Goal: Task Accomplishment & Management: Complete application form

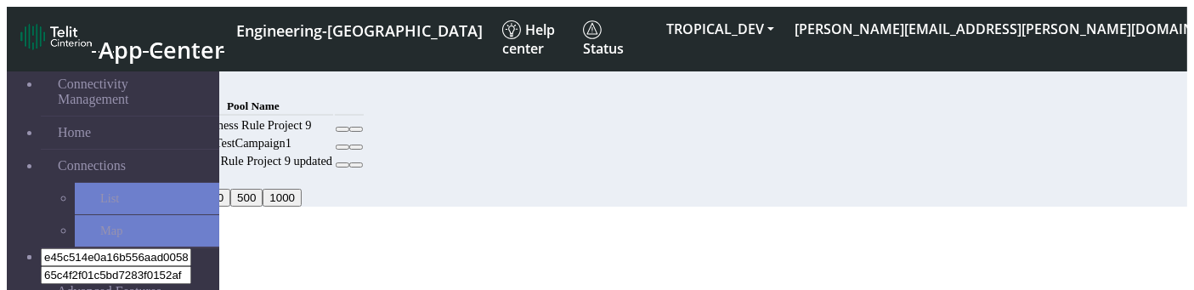
click at [147, 82] on button "Add" at bounding box center [130, 86] width 34 height 18
select select
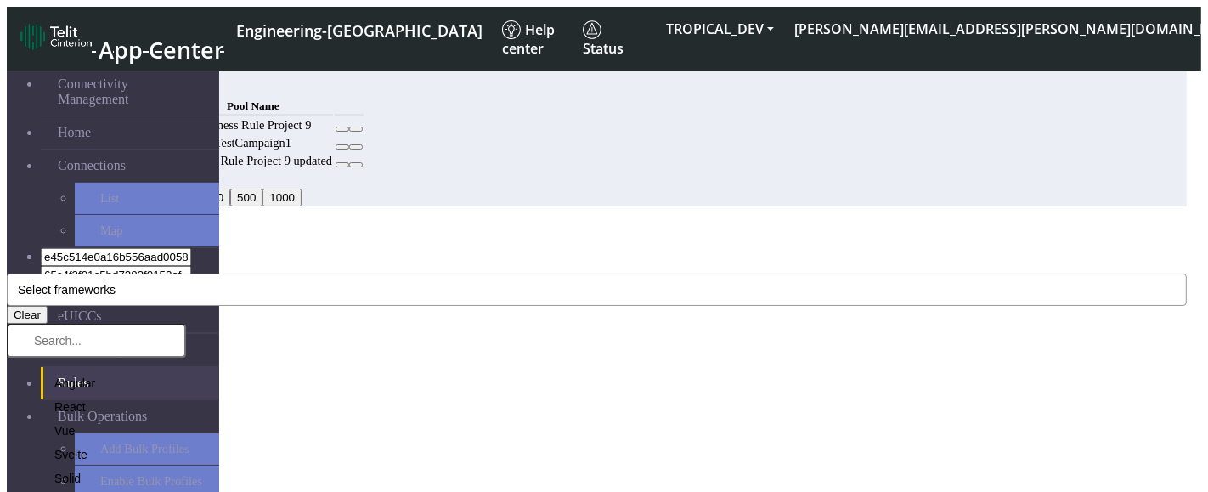
click at [116, 283] on span "Select frameworks" at bounding box center [67, 290] width 98 height 14
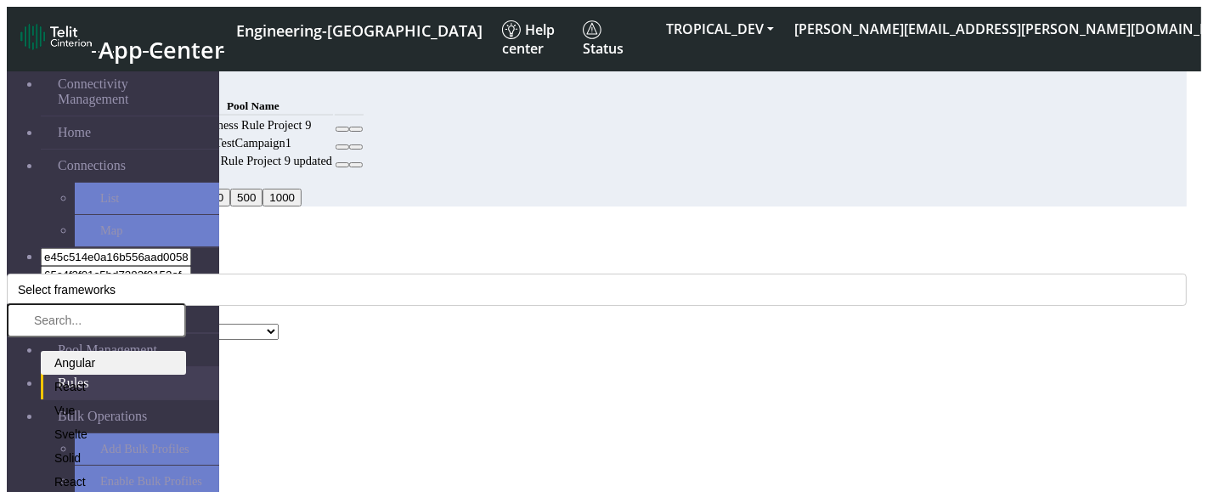
click at [186, 289] on li "Angular" at bounding box center [113, 363] width 145 height 24
click at [186, 289] on li "Vue" at bounding box center [113, 411] width 145 height 24
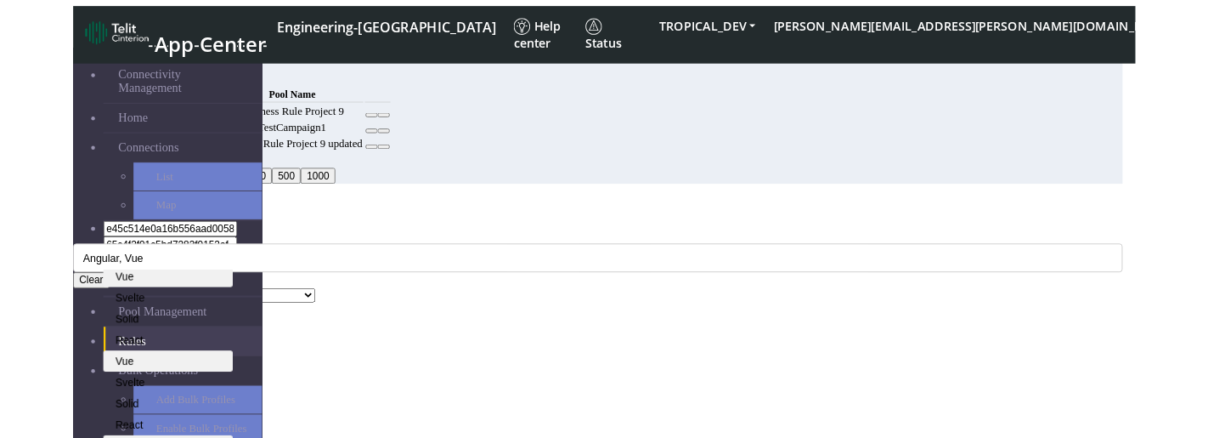
scroll to position [99, 0]
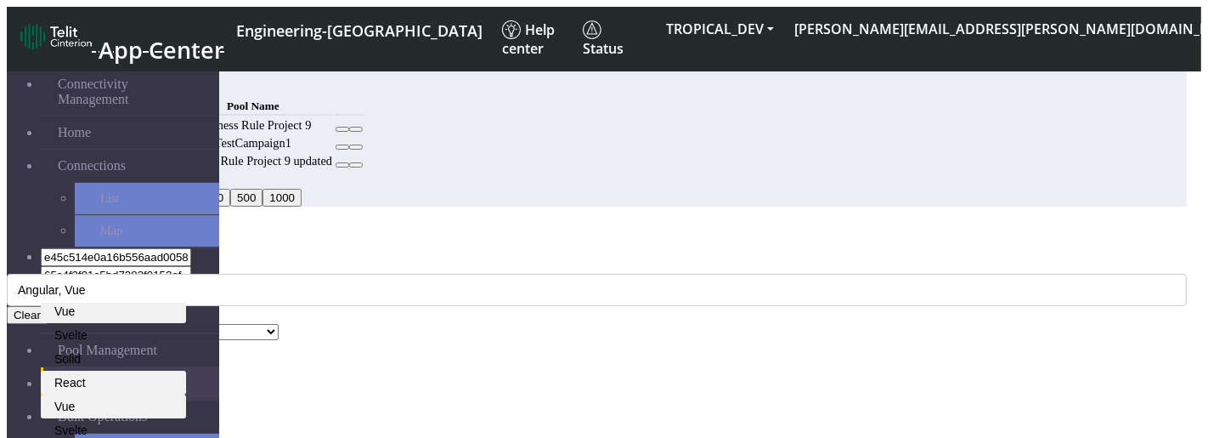
click at [186, 289] on li "React" at bounding box center [113, 383] width 145 height 24
click at [512, 258] on div "MCC Code Angular, Vue, React Clear Angular React Vue Svelte Solid React Vue Sve…" at bounding box center [597, 299] width 1180 height 82
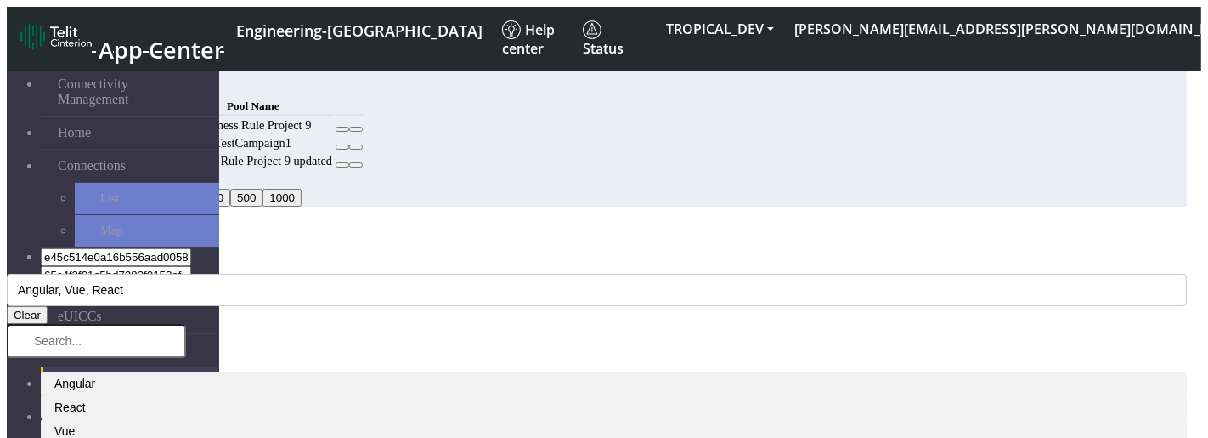
click at [408, 289] on div "Clear" at bounding box center [597, 315] width 1180 height 18
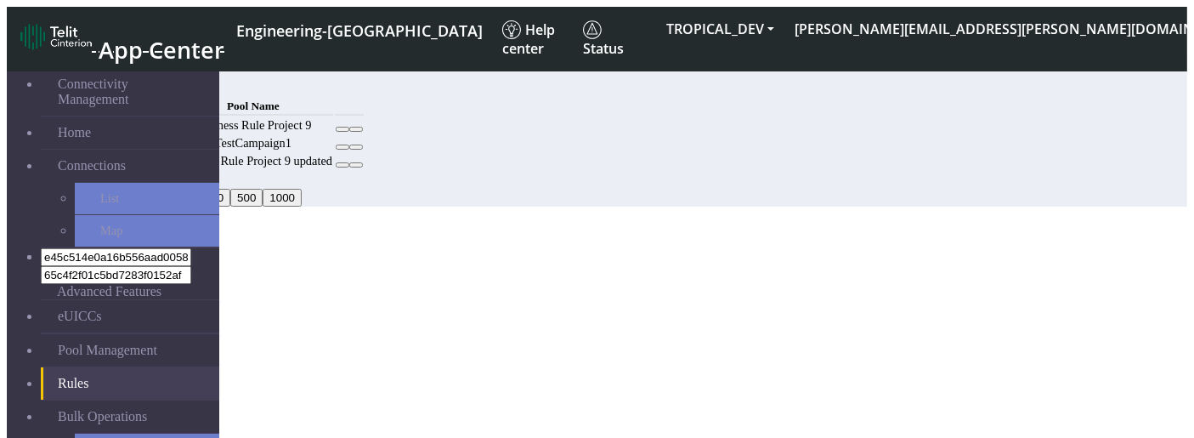
click at [147, 77] on button "Add" at bounding box center [130, 86] width 34 height 18
select select
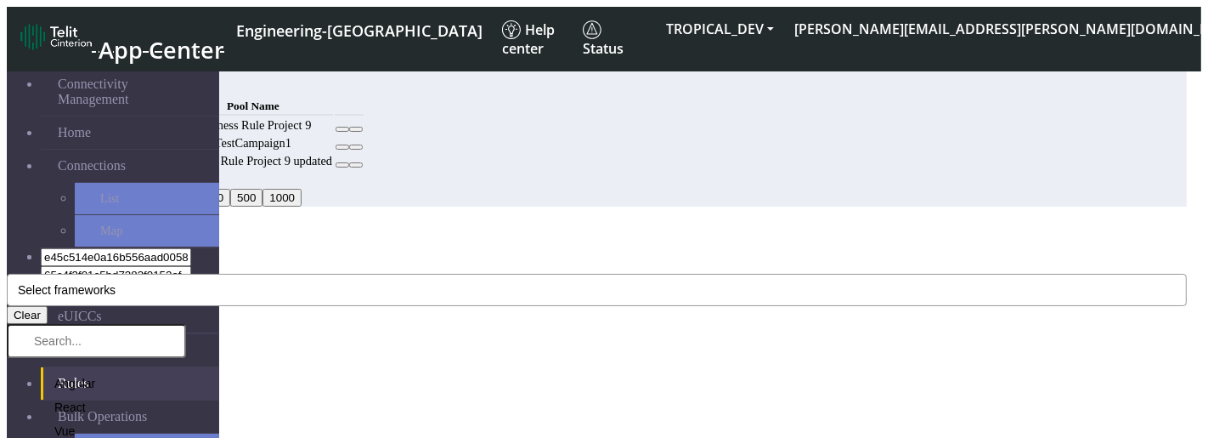
click at [367, 274] on button "Select frameworks" at bounding box center [597, 290] width 1180 height 32
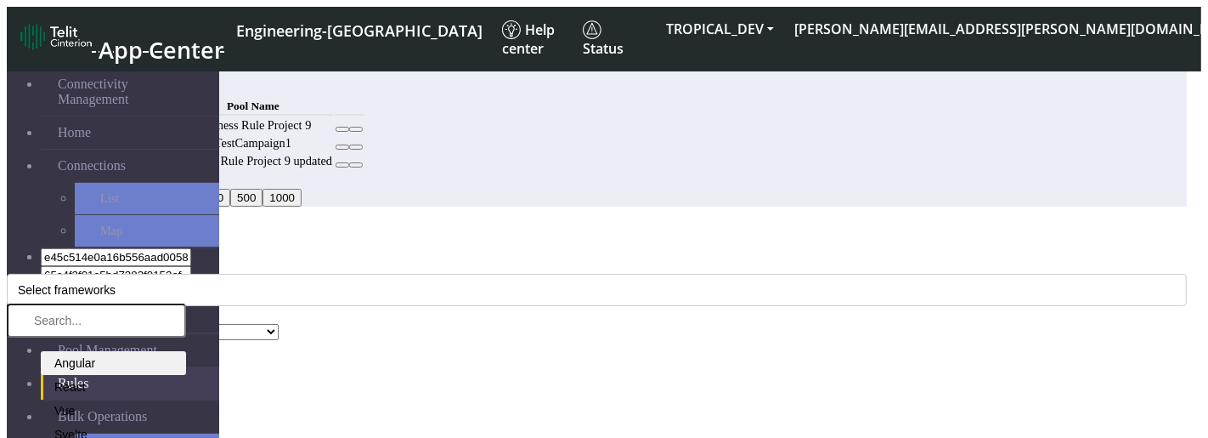
click at [48, 363] on icon at bounding box center [48, 363] width 0 height 0
click at [459, 258] on div "MCC Code Angular Clear Angular React Vue Svelte Solid React Vue Svelte Solid Re…" at bounding box center [597, 299] width 1180 height 82
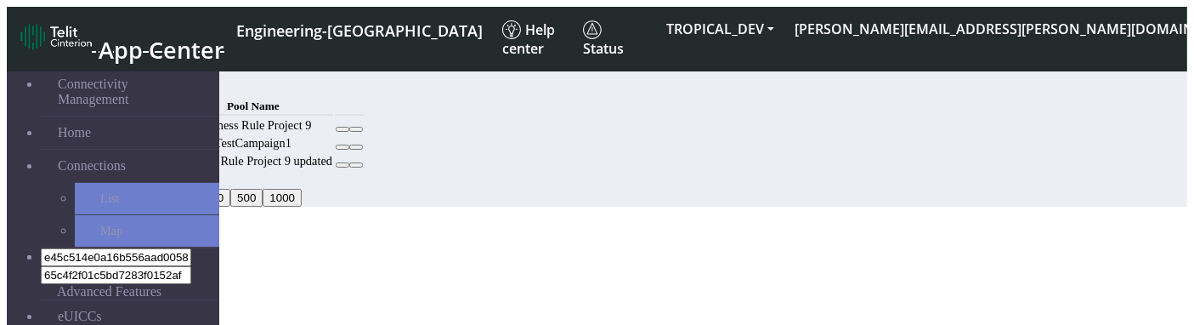
click at [147, 78] on button "Add" at bounding box center [130, 86] width 34 height 18
select select
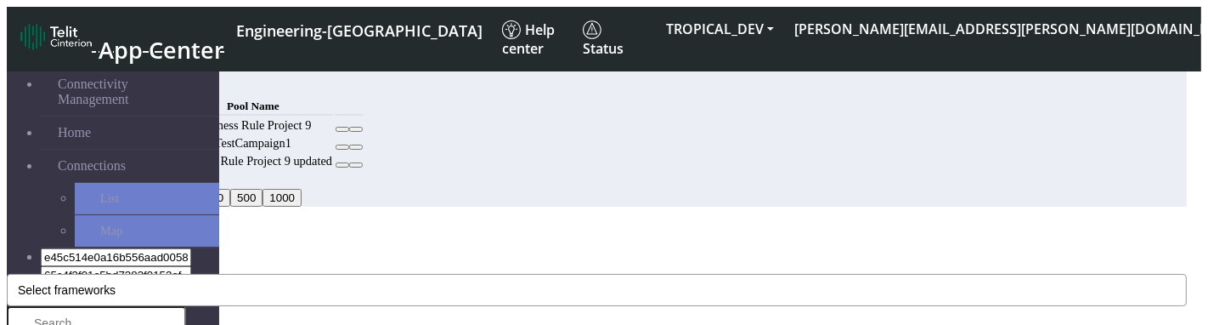
click at [631, 274] on button "Select frameworks" at bounding box center [597, 290] width 1180 height 32
